Goal: Task Accomplishment & Management: Manage account settings

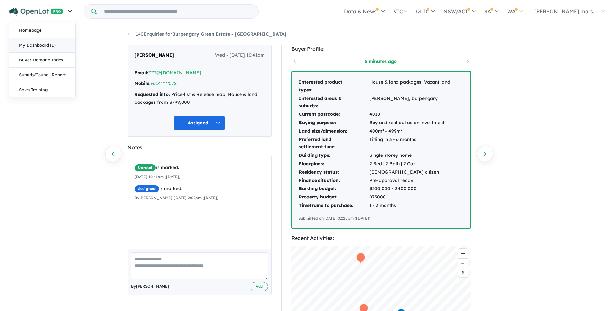
click at [35, 45] on link "My Dashboard (1)" at bounding box center [42, 45] width 66 height 15
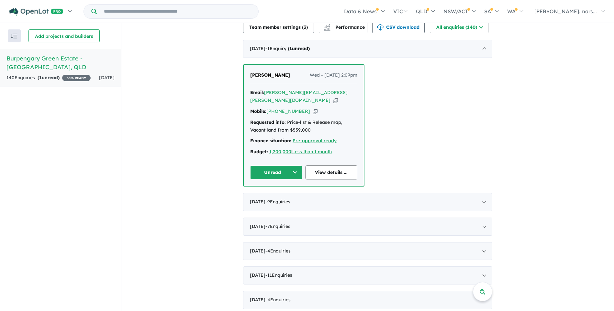
scroll to position [227, 0]
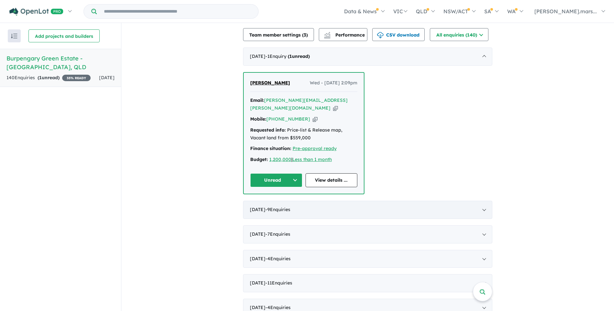
click at [481, 201] on div "[DATE] - 9 Enquir ies ( 0 unread)" at bounding box center [367, 210] width 249 height 18
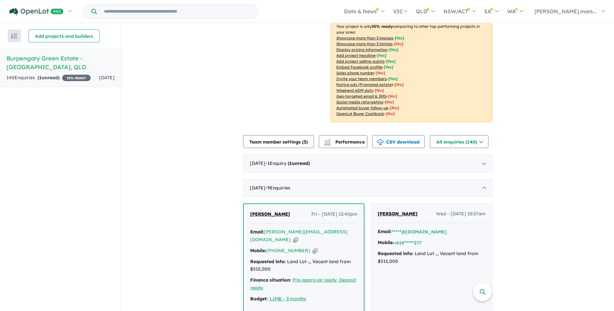
scroll to position [97, 0]
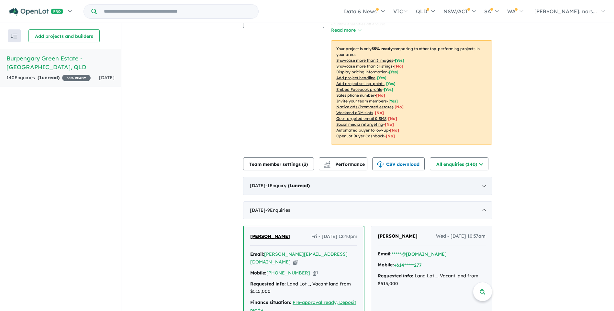
click at [483, 178] on div "[DATE] - 1 Enquir y ( 1 unread)" at bounding box center [367, 186] width 249 height 18
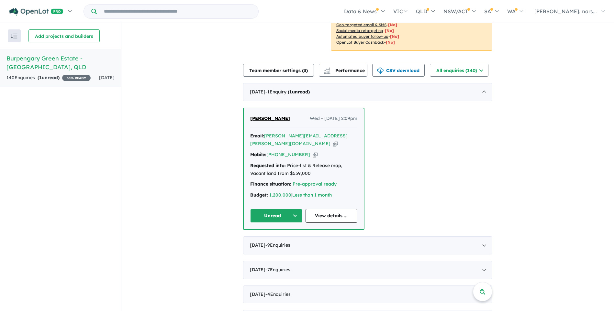
scroll to position [194, 0]
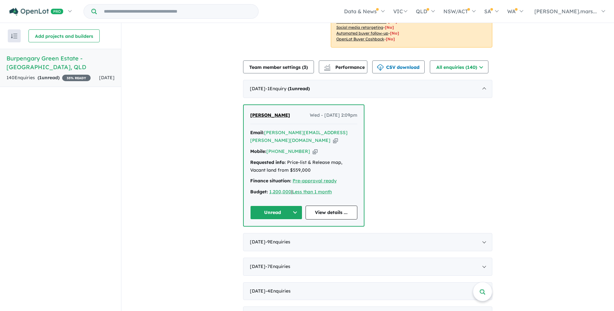
click at [293, 206] on button "Unread" at bounding box center [276, 213] width 52 height 14
click at [278, 236] on button "Assigned" at bounding box center [278, 243] width 56 height 15
